Goal: Navigation & Orientation: Find specific page/section

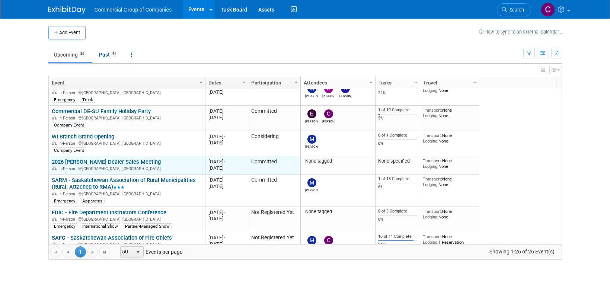
scroll to position [313, 0]
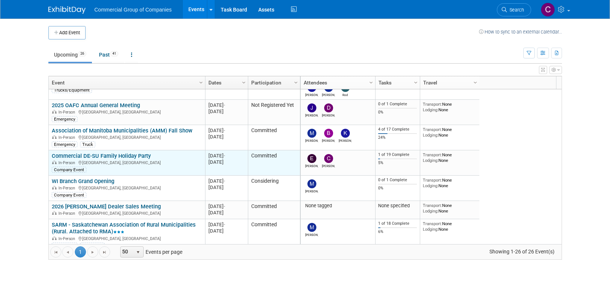
click at [113, 155] on link "Commercial DE-SU Family Holiday Party" at bounding box center [101, 156] width 99 height 7
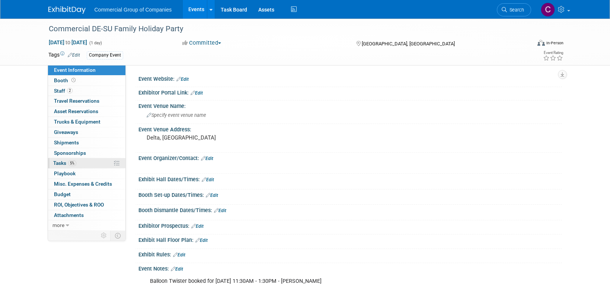
click at [79, 164] on link "5% Tasks 5%" at bounding box center [86, 163] width 77 height 10
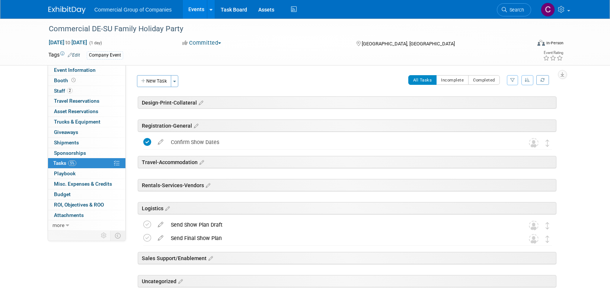
scroll to position [149, 0]
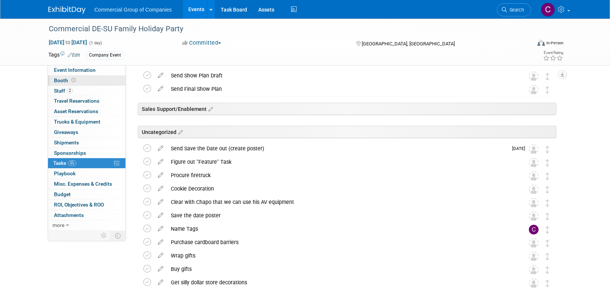
click at [92, 76] on link "Booth" at bounding box center [86, 81] width 77 height 10
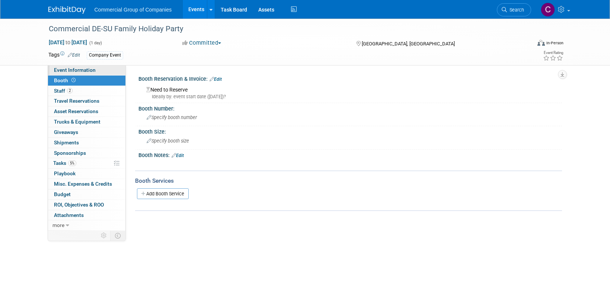
click at [99, 71] on link "Event Information" at bounding box center [86, 70] width 77 height 10
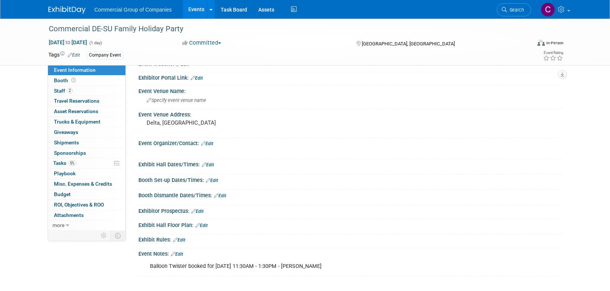
scroll to position [15, 0]
